Goal: Check status: Check status

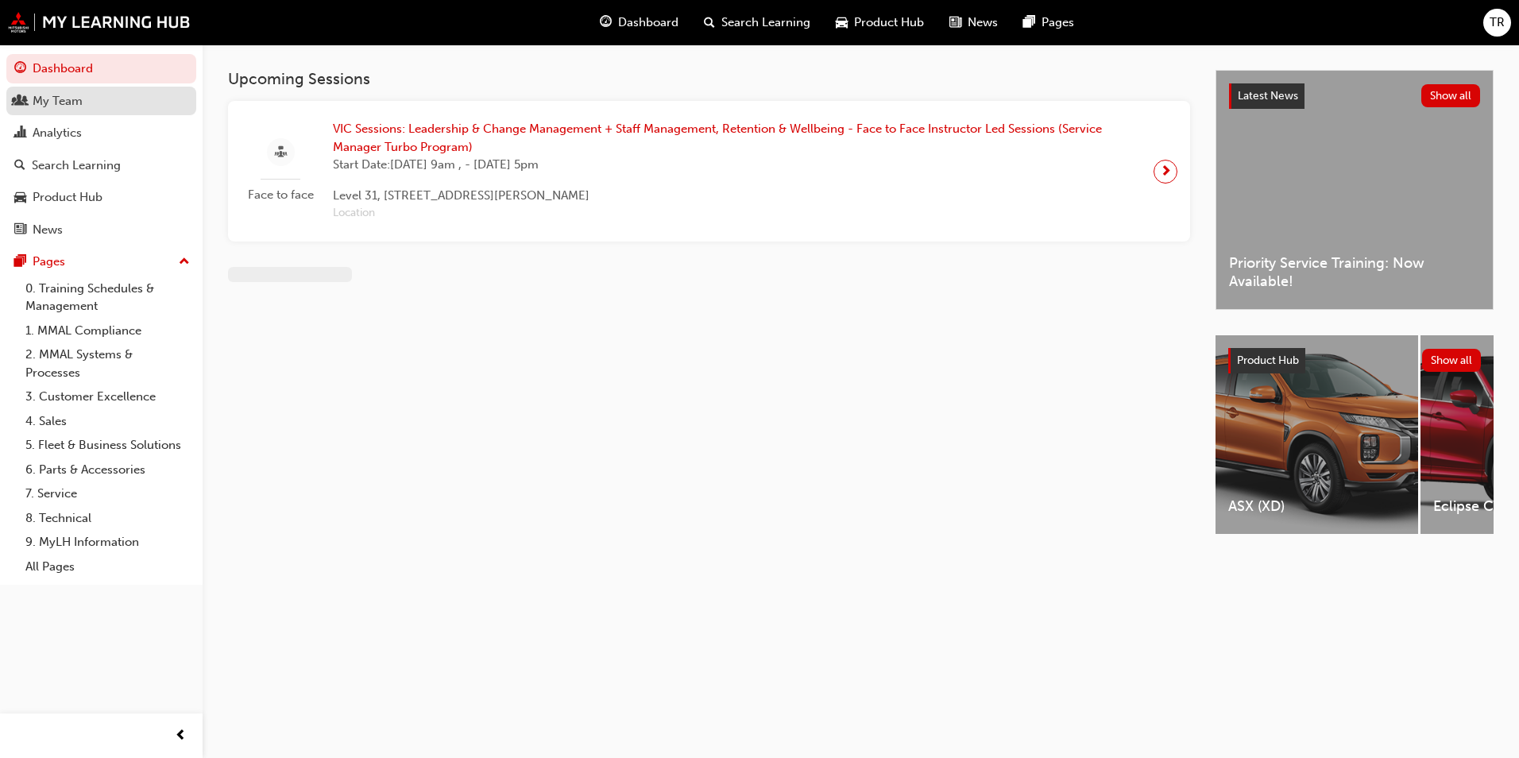
click at [70, 109] on div "My Team" at bounding box center [58, 101] width 50 height 18
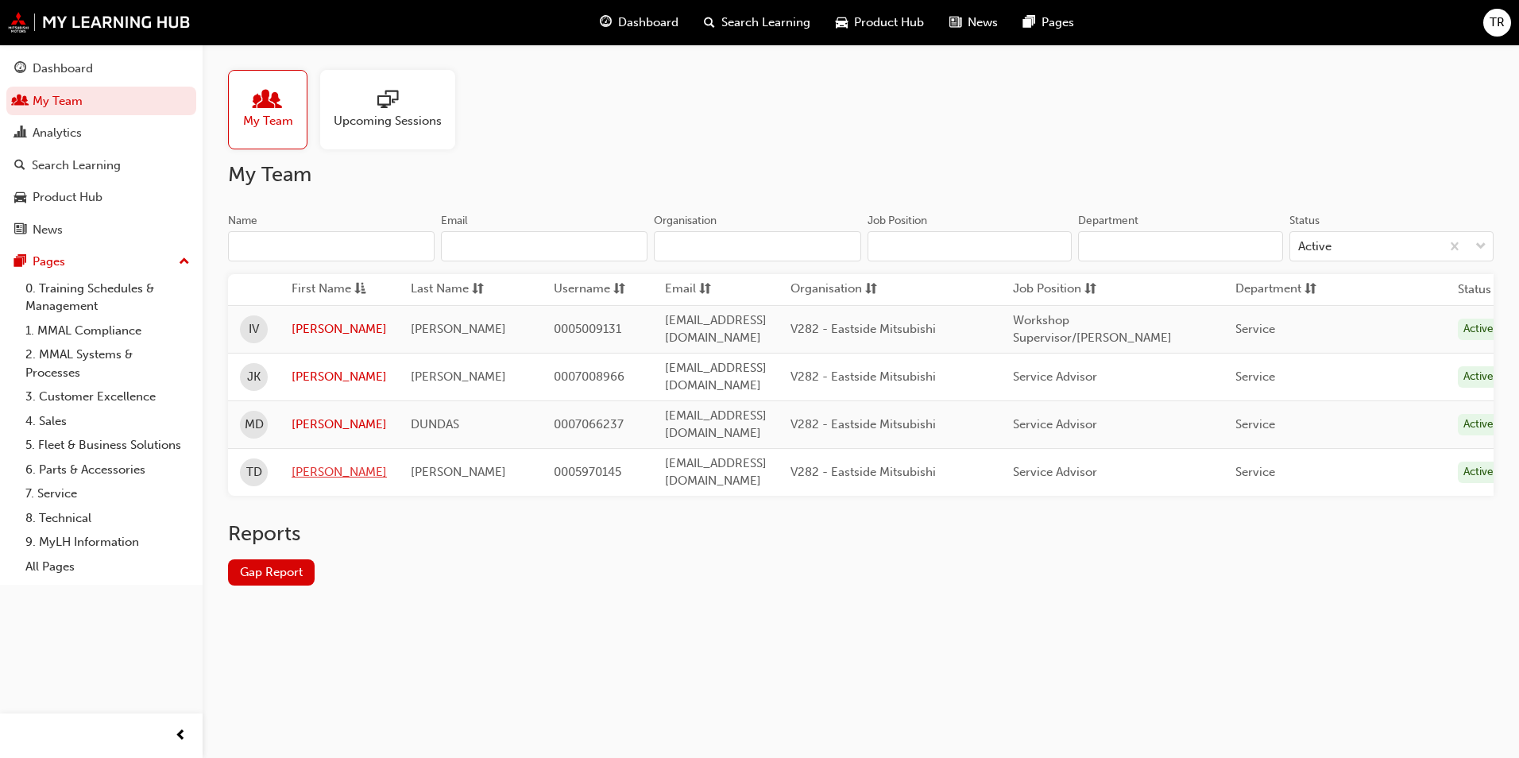
click at [315, 463] on link "[PERSON_NAME]" at bounding box center [339, 472] width 95 height 18
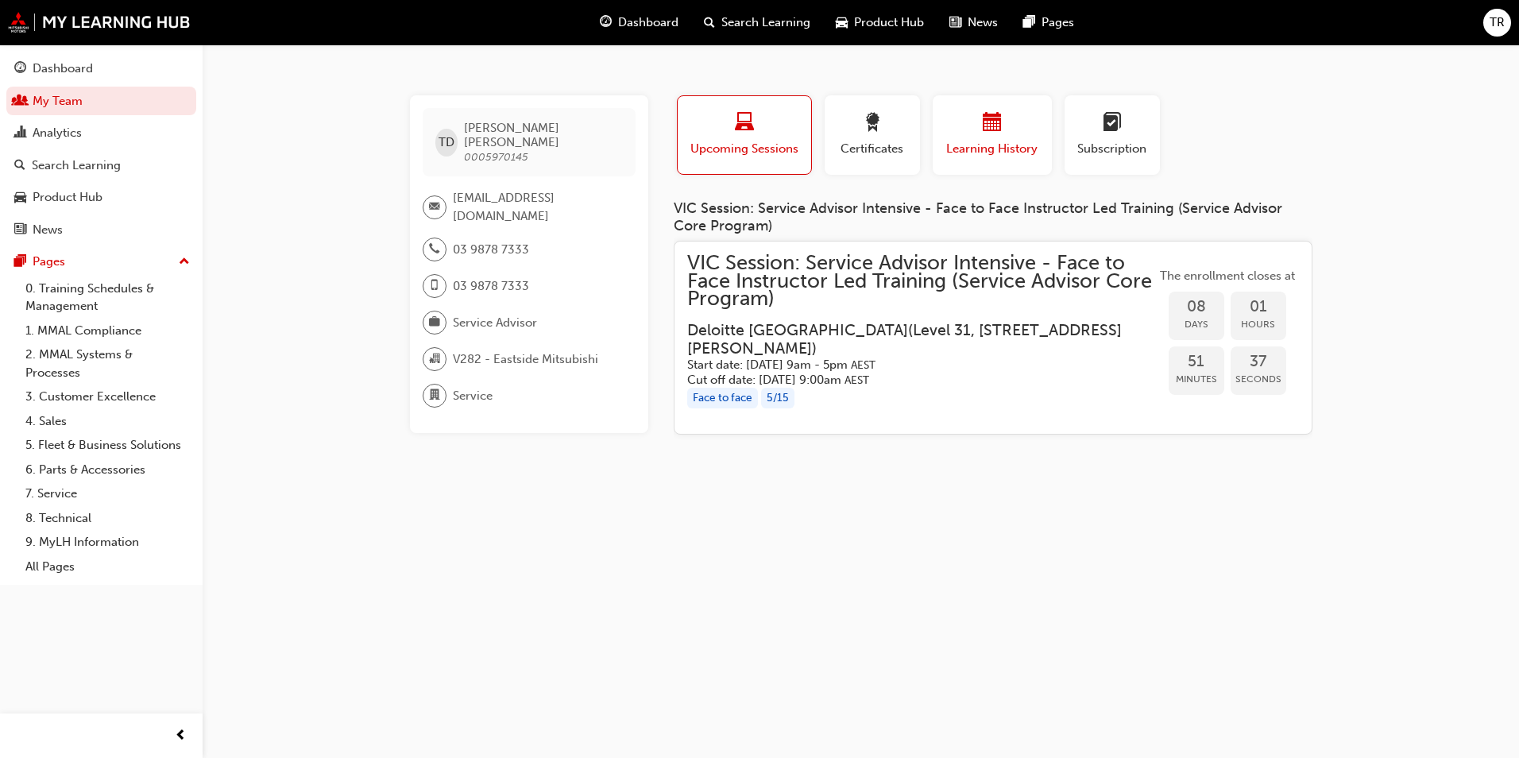
click at [986, 153] on span "Learning History" at bounding box center [992, 149] width 95 height 18
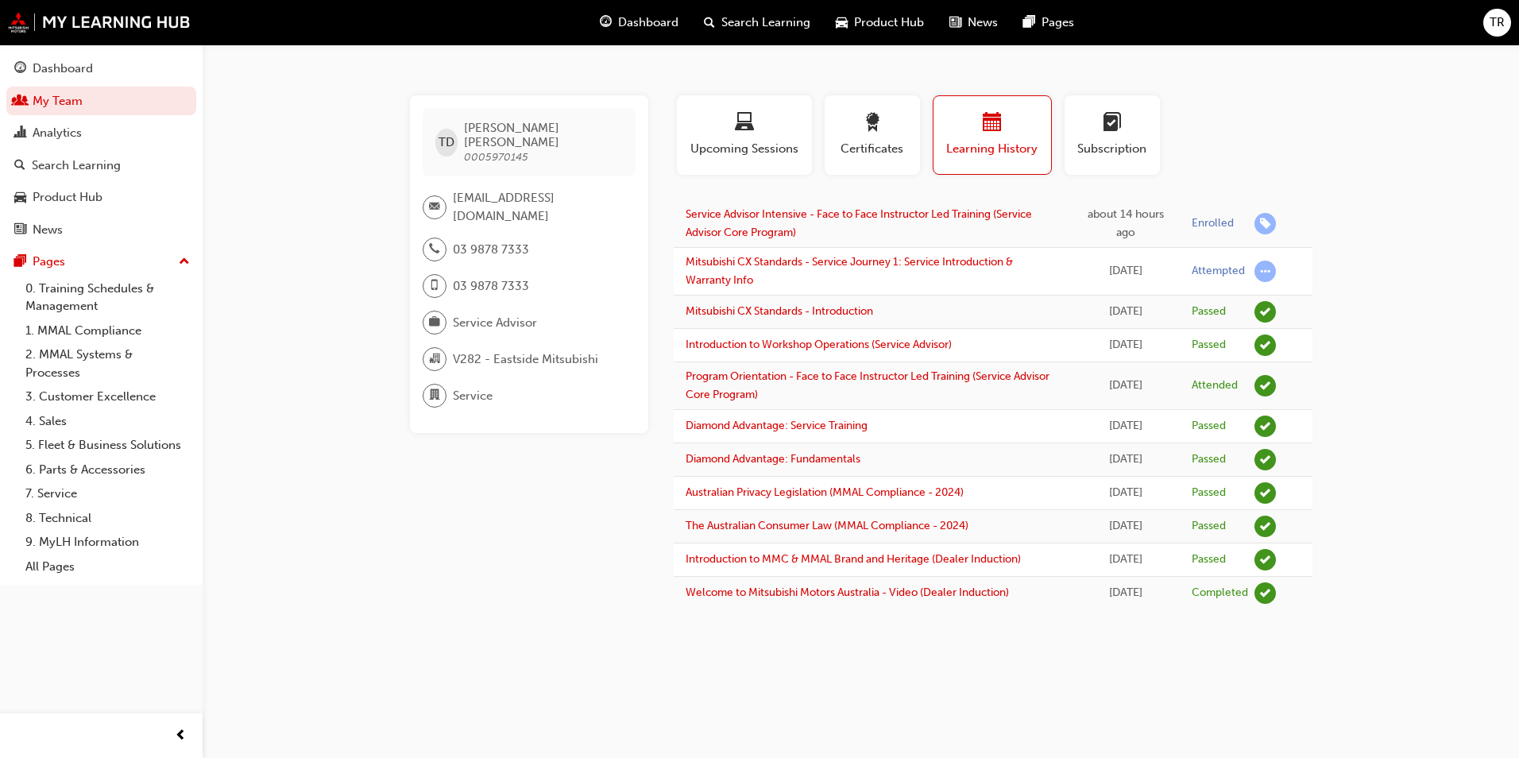
click at [438, 579] on div "TD [PERSON_NAME] 0005970145 [EMAIL_ADDRESS][DOMAIN_NAME] 03 9878 7333 03 9878 7…" at bounding box center [542, 352] width 264 height 514
click at [784, 115] on div "button" at bounding box center [744, 125] width 111 height 25
